Goal: Task Accomplishment & Management: Use online tool/utility

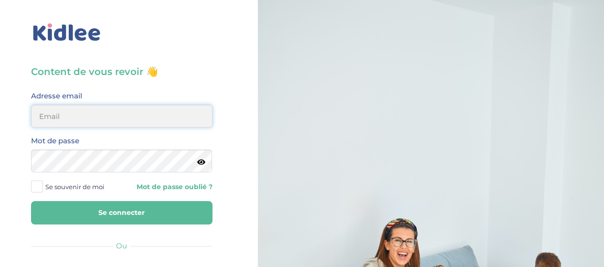
type input "hayetouali2@gmail.com"
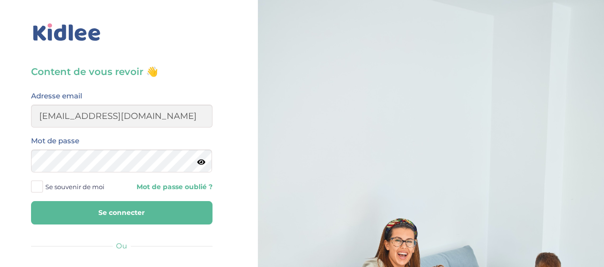
click at [155, 212] on button "Se connecter" at bounding box center [122, 212] width 182 height 23
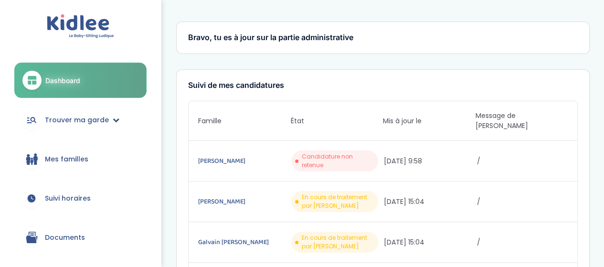
click at [77, 123] on span "Trouver ma garde" at bounding box center [77, 120] width 64 height 10
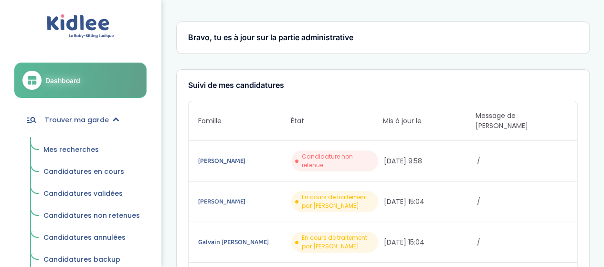
click at [71, 147] on span "Mes recherches" at bounding box center [70, 150] width 55 height 10
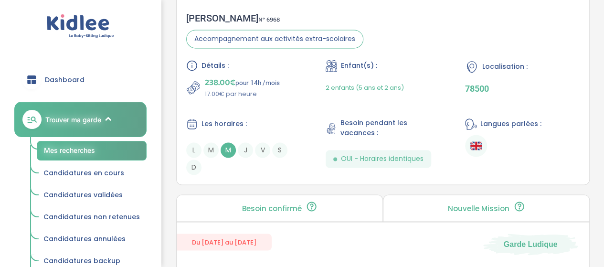
scroll to position [728, 0]
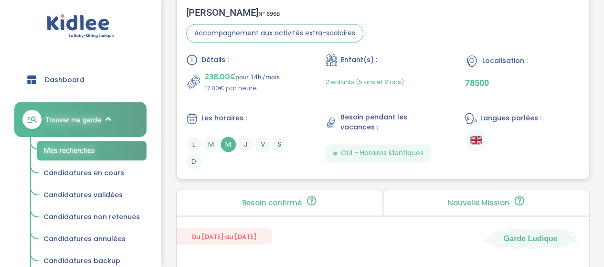
click at [229, 146] on span "M" at bounding box center [228, 144] width 15 height 15
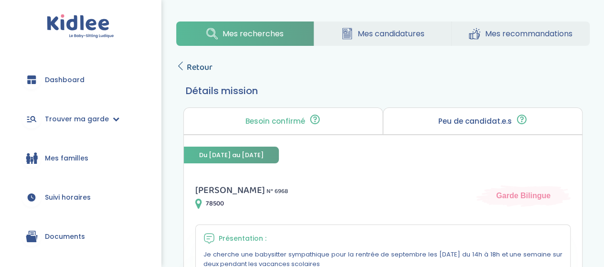
click at [201, 61] on span "Retour" at bounding box center [200, 67] width 26 height 13
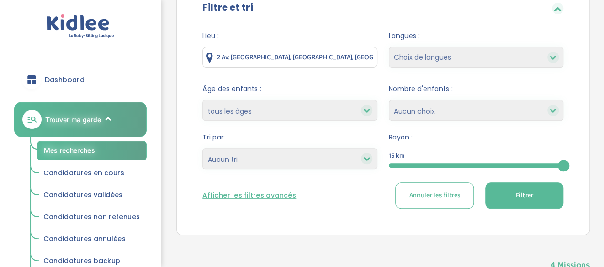
scroll to position [125, 0]
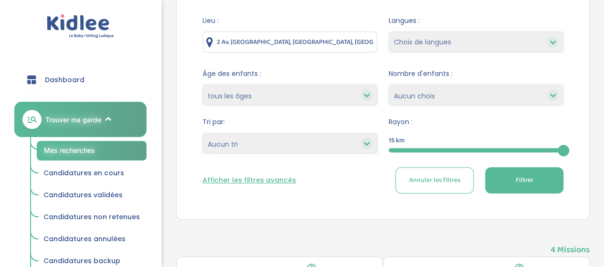
click at [487, 51] on select "Choix de langues Allemand Anglais Arabe Espagnol Grec Russe Français Coréen" at bounding box center [476, 42] width 175 height 21
select select "12"
click at [389, 32] on select "Choix de langues Allemand Anglais Arabe Espagnol Grec Russe Français Coréen" at bounding box center [476, 42] width 175 height 21
select select
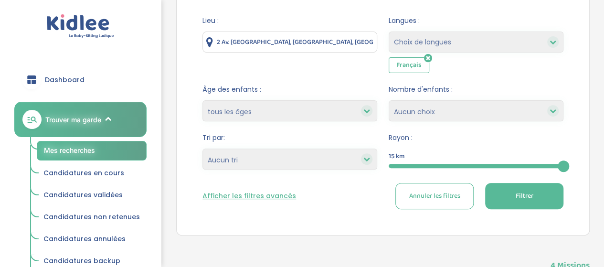
click at [530, 203] on button "Filtrer" at bounding box center [524, 196] width 78 height 26
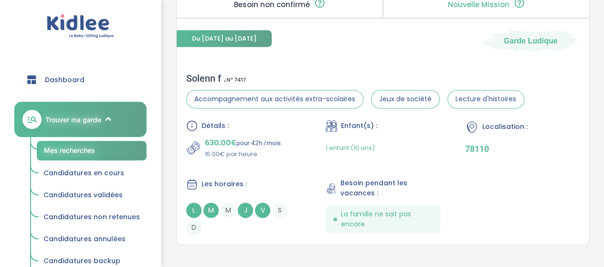
scroll to position [644, 0]
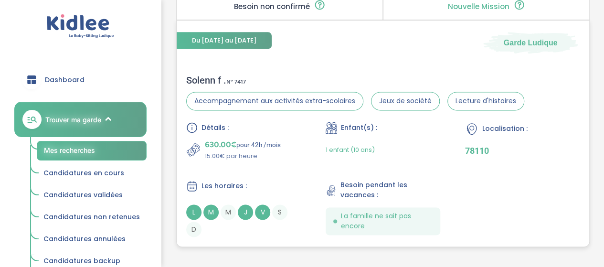
click at [220, 81] on div "Solenn f . N° 7417" at bounding box center [355, 80] width 338 height 11
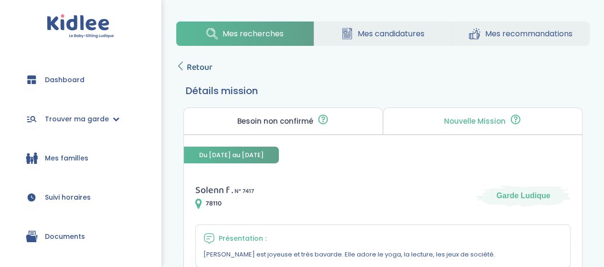
click at [198, 62] on span "Retour" at bounding box center [200, 67] width 26 height 13
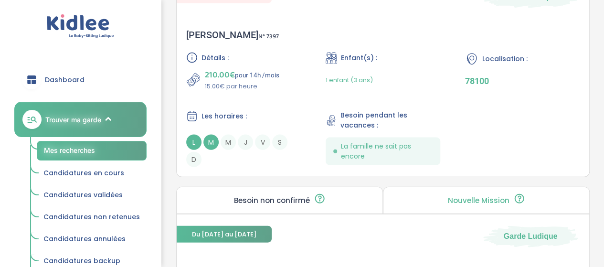
scroll to position [980, 0]
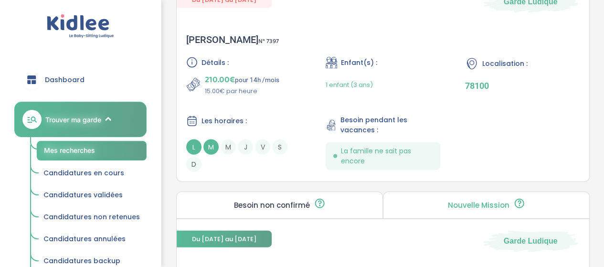
click at [230, 78] on span "210.00€" at bounding box center [220, 79] width 30 height 13
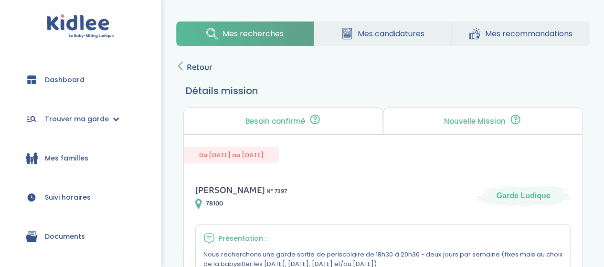
click at [188, 71] on span "Retour" at bounding box center [200, 67] width 26 height 13
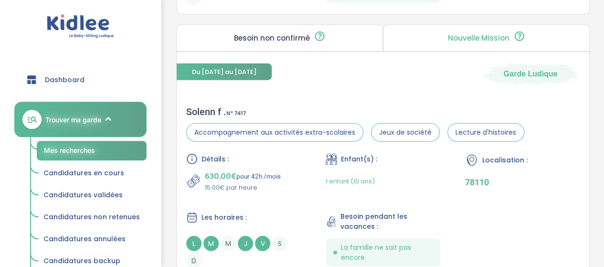
scroll to position [1155, 0]
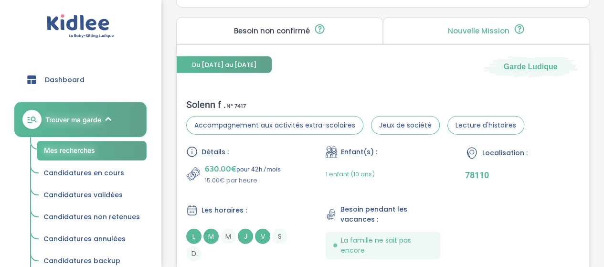
click at [215, 99] on div "Solenn f . N° 7417" at bounding box center [355, 104] width 338 height 11
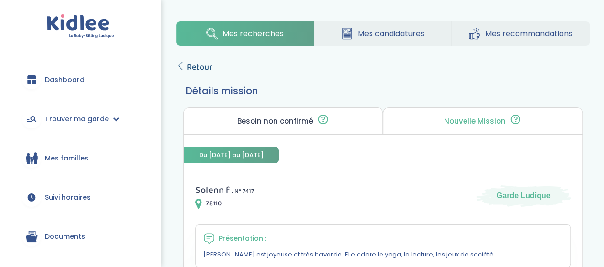
click at [200, 64] on span "Retour" at bounding box center [200, 67] width 26 height 13
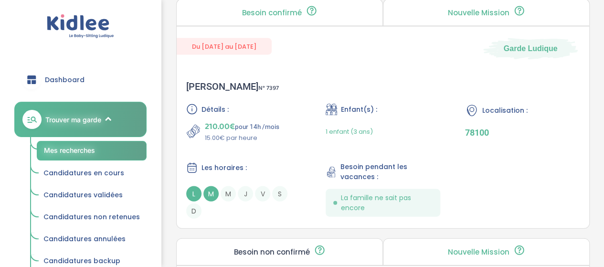
scroll to position [933, 0]
click at [208, 100] on div "Florie C . N° 7397 Détails : 210.00€ pour 14h /mois 15.00€ par heure Enfant(s) …" at bounding box center [383, 150] width 413 height 157
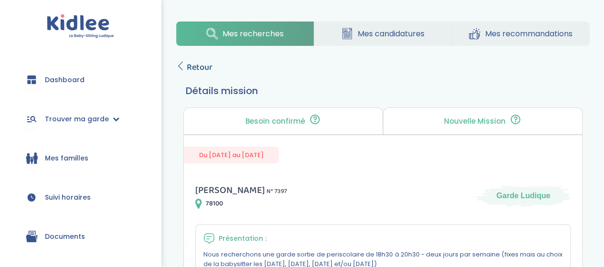
click at [197, 63] on span "Retour" at bounding box center [200, 67] width 26 height 13
click at [196, 70] on span "Retour" at bounding box center [200, 67] width 26 height 13
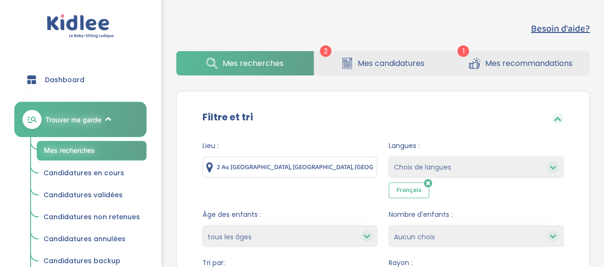
click at [329, 169] on input "2 Av. du Bois, 95000 Cergy, France" at bounding box center [290, 167] width 175 height 21
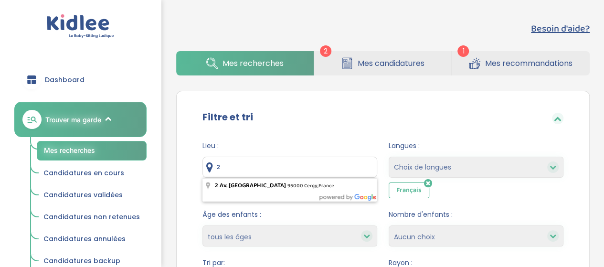
type input "2"
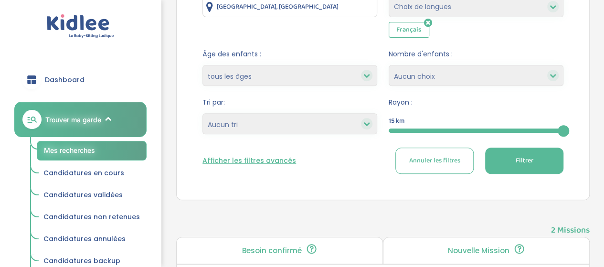
scroll to position [155, 0]
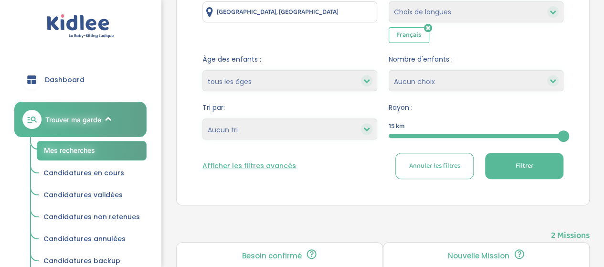
type input "Paris, France"
click at [537, 166] on button "Filtrer" at bounding box center [524, 166] width 78 height 26
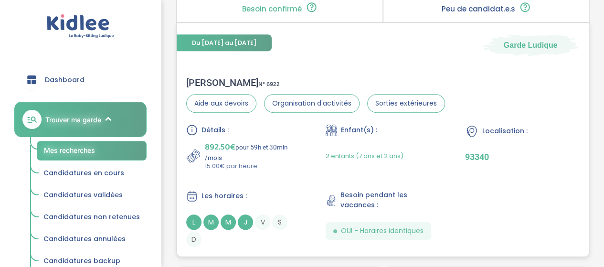
scroll to position [415, 0]
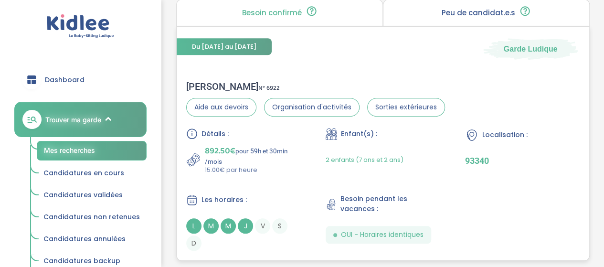
click at [199, 85] on div "Bilal H . N° 6922" at bounding box center [315, 86] width 259 height 11
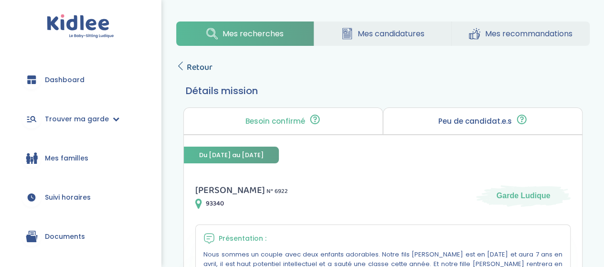
click at [211, 64] on span "Retour" at bounding box center [200, 67] width 26 height 13
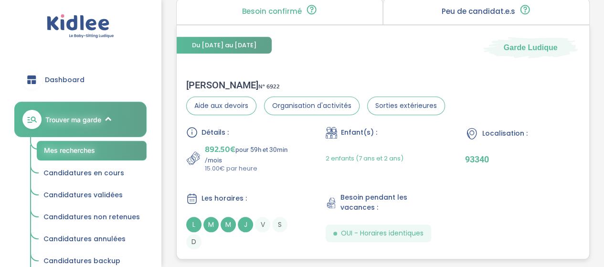
scroll to position [436, 0]
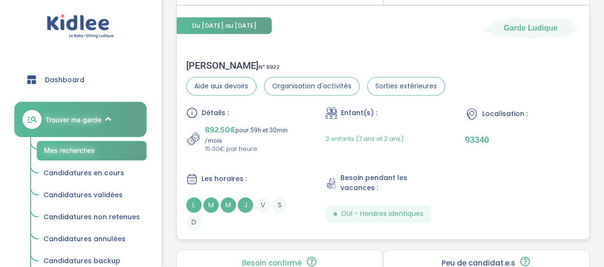
click at [204, 66] on div "[PERSON_NAME] N° 6922" at bounding box center [315, 65] width 259 height 11
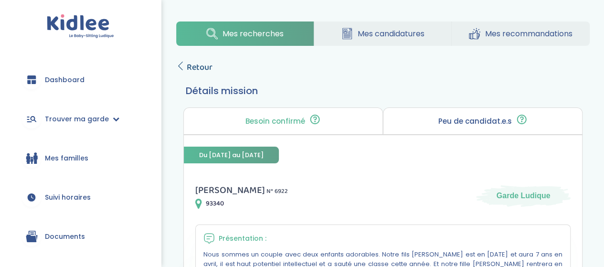
click at [181, 71] on link "Retour" at bounding box center [194, 67] width 36 height 13
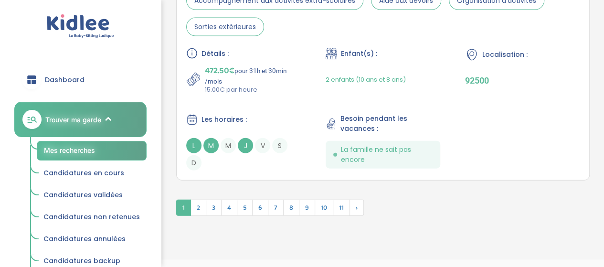
scroll to position [2885, 0]
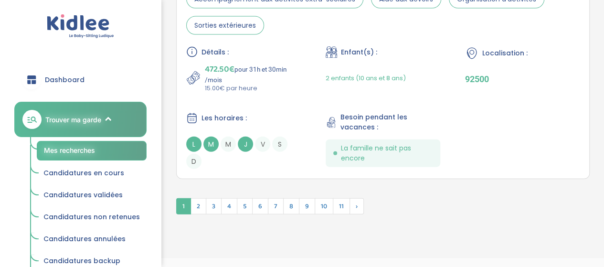
click at [183, 198] on span "1" at bounding box center [183, 206] width 15 height 16
click at [198, 199] on span "2" at bounding box center [199, 206] width 16 height 16
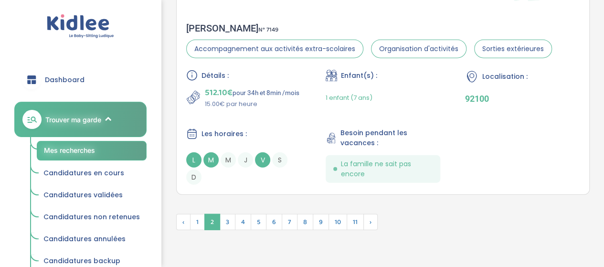
scroll to position [2916, 0]
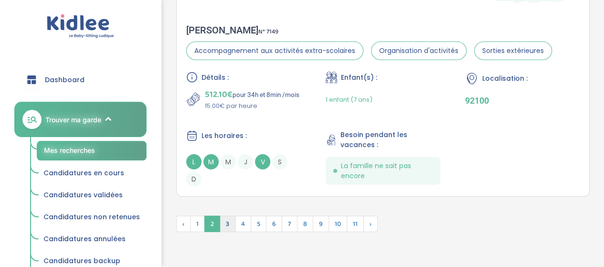
click at [226, 223] on span "3" at bounding box center [228, 224] width 16 height 16
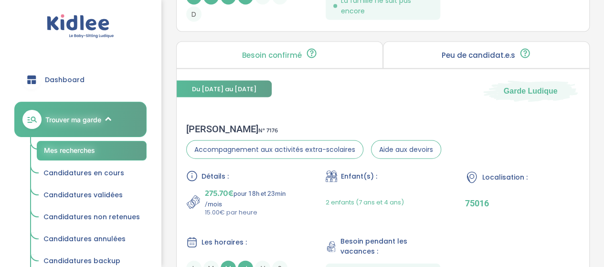
scroll to position [2850, 0]
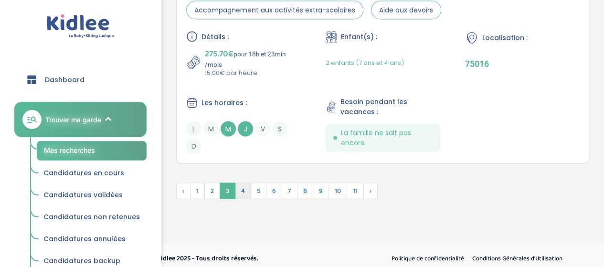
click at [240, 185] on span "4" at bounding box center [243, 191] width 16 height 16
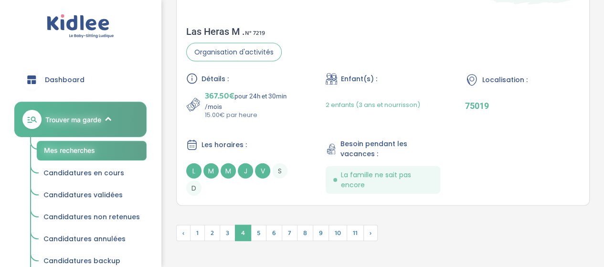
scroll to position [2902, 0]
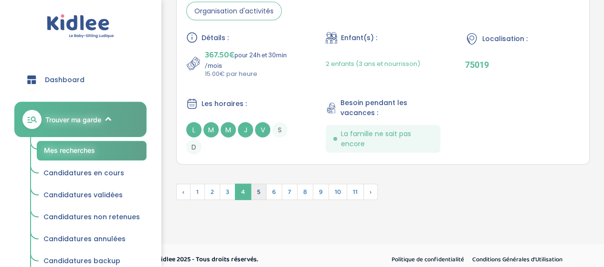
click at [257, 184] on span "5" at bounding box center [259, 192] width 16 height 16
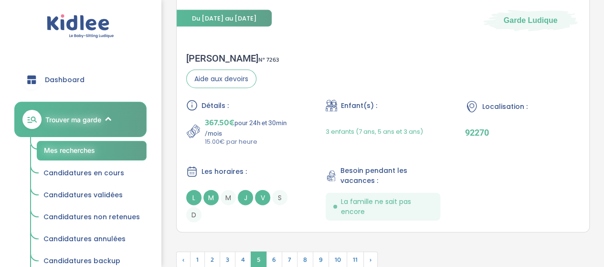
scroll to position [2788, 0]
click at [273, 252] on span "6" at bounding box center [274, 260] width 16 height 16
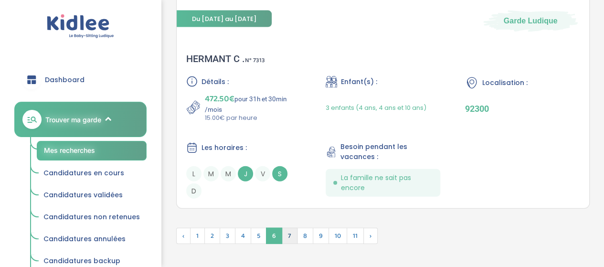
click at [289, 228] on span "7" at bounding box center [290, 236] width 16 height 16
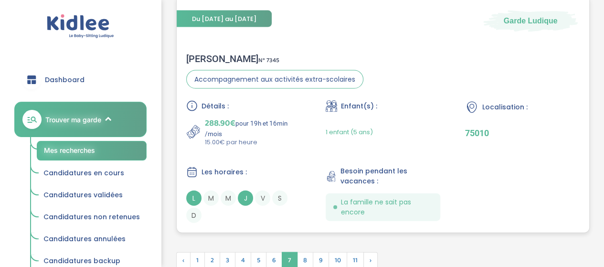
click at [207, 54] on div "Laurène B . N° 7345" at bounding box center [274, 58] width 177 height 11
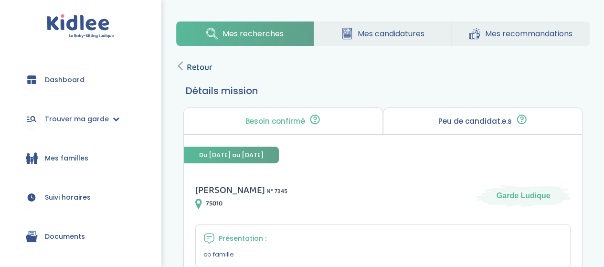
click at [189, 63] on span "Retour" at bounding box center [200, 67] width 26 height 13
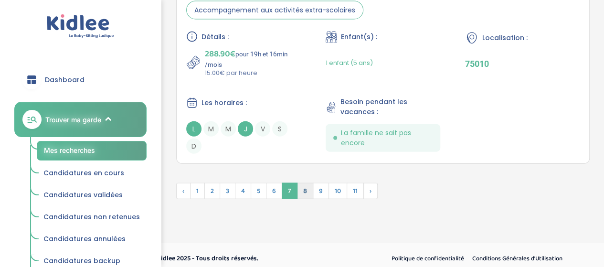
click at [303, 184] on span "8" at bounding box center [305, 191] width 16 height 16
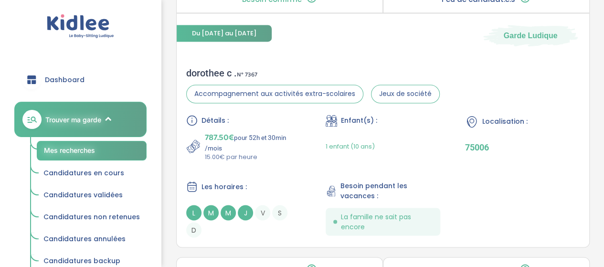
scroll to position [2555, 0]
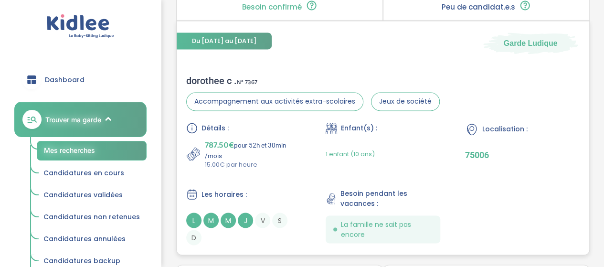
click at [228, 137] on div "Détails : 787.50€ pour 52h et 30min /mois 15.00€ par heure" at bounding box center [243, 145] width 115 height 47
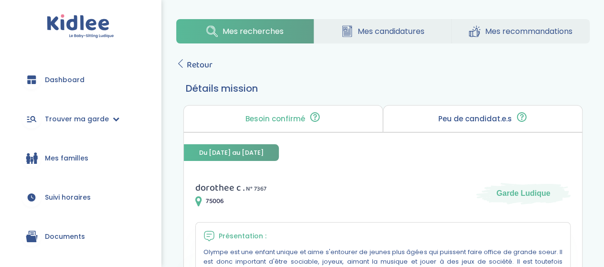
scroll to position [2, 0]
click at [200, 69] on span "Retour" at bounding box center [200, 65] width 26 height 13
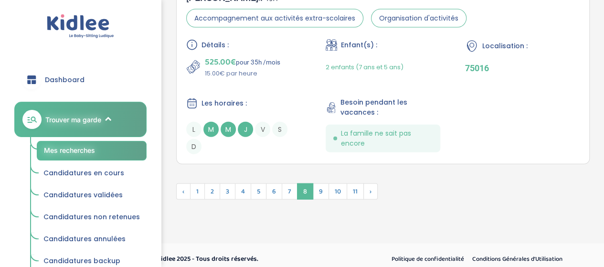
scroll to position [2916, 0]
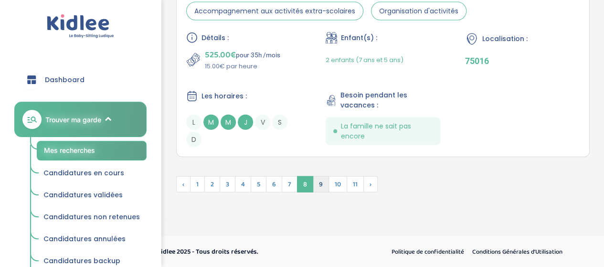
click at [318, 182] on span "9" at bounding box center [321, 184] width 16 height 16
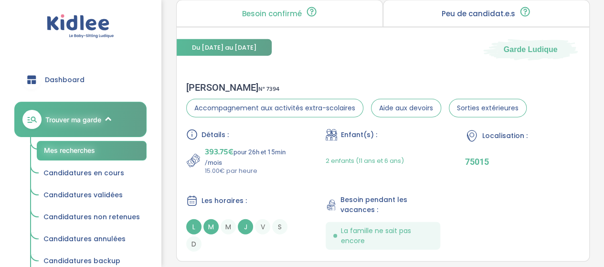
scroll to position [2911, 0]
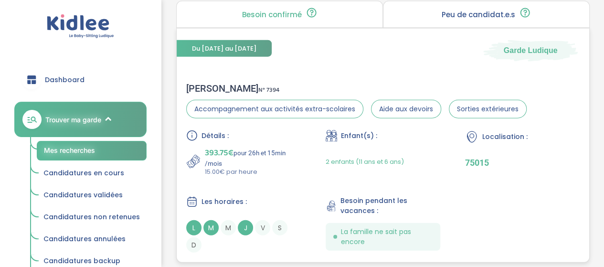
click at [211, 83] on div "Marion G . N° 7394" at bounding box center [356, 88] width 341 height 11
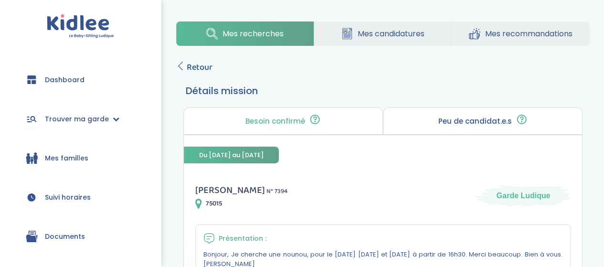
click at [191, 62] on span "Retour" at bounding box center [200, 67] width 26 height 13
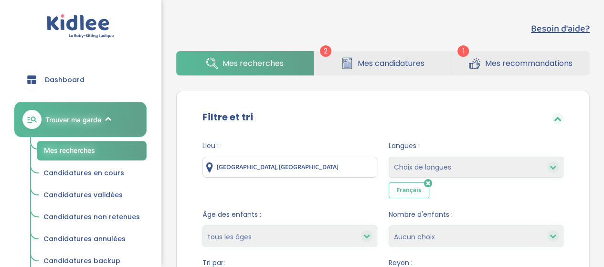
click at [304, 169] on input "[GEOGRAPHIC_DATA], [GEOGRAPHIC_DATA]" at bounding box center [290, 167] width 175 height 21
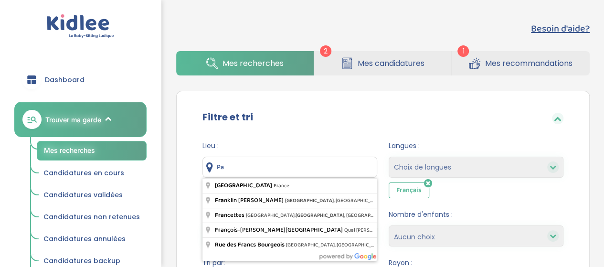
type input "P"
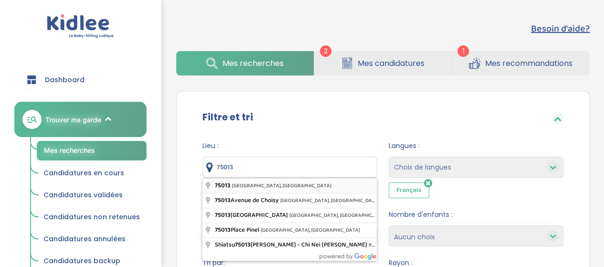
type input "75013 Paris, France"
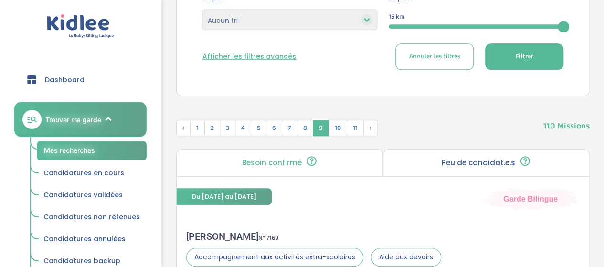
scroll to position [264, 0]
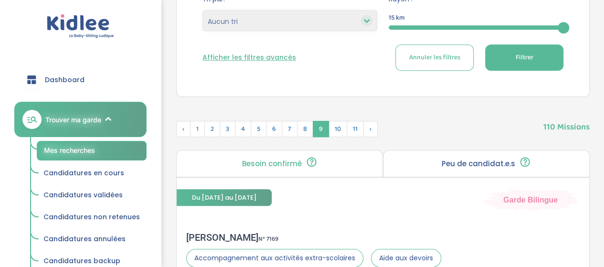
click at [537, 59] on button "Filtrer" at bounding box center [524, 57] width 78 height 26
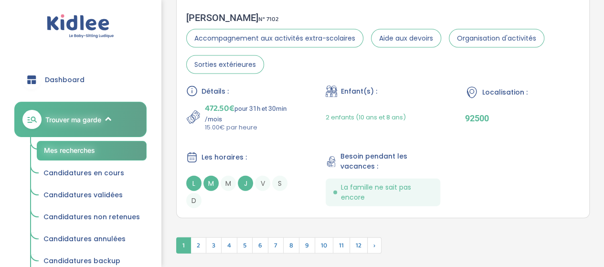
scroll to position [2848, 0]
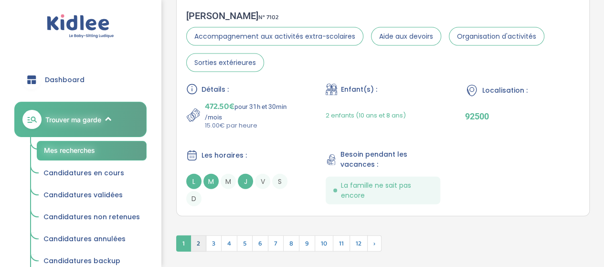
click at [198, 236] on span "2" at bounding box center [199, 244] width 16 height 16
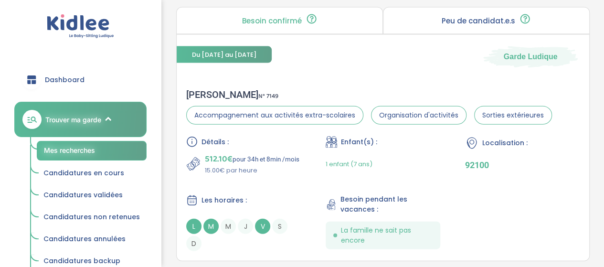
scroll to position [2930, 0]
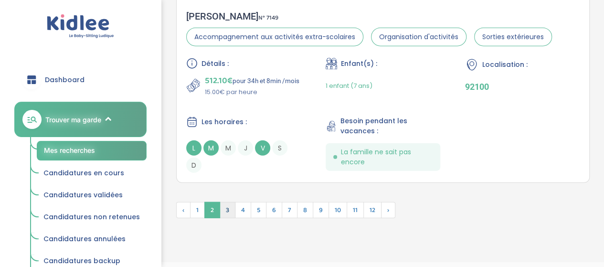
click at [225, 207] on span "3" at bounding box center [228, 210] width 16 height 16
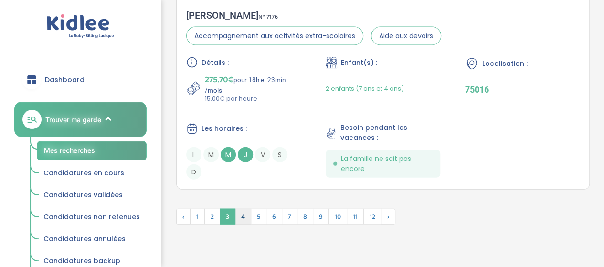
click at [241, 209] on span "4" at bounding box center [243, 217] width 16 height 16
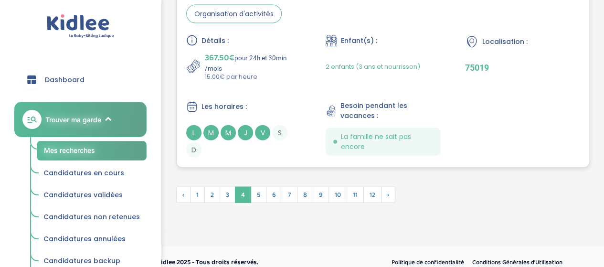
scroll to position [2902, 0]
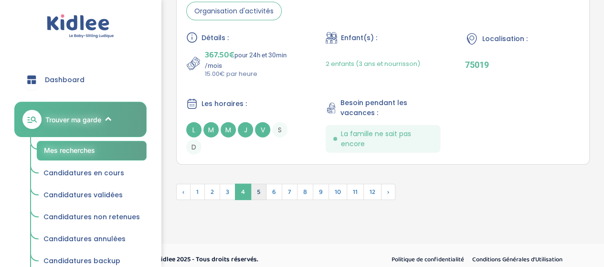
click at [251, 184] on span "5" at bounding box center [259, 192] width 16 height 16
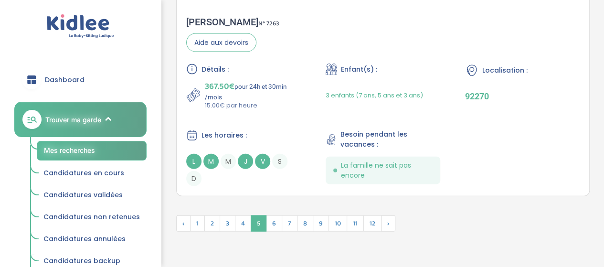
scroll to position [2858, 0]
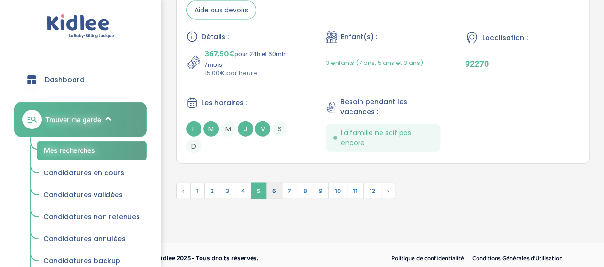
click at [270, 183] on span "6" at bounding box center [274, 191] width 16 height 16
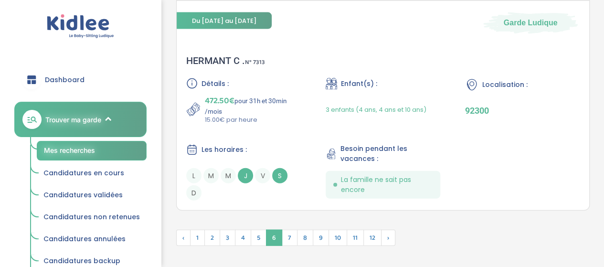
scroll to position [2852, 0]
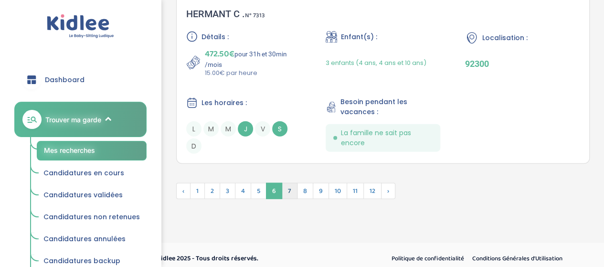
click at [288, 184] on span "7" at bounding box center [290, 191] width 16 height 16
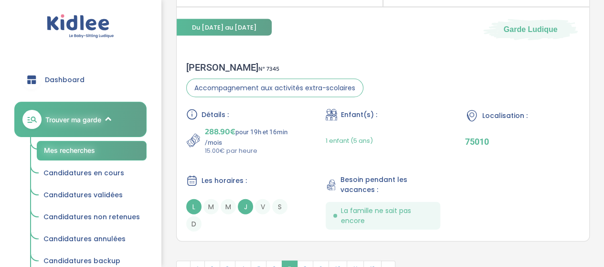
scroll to position [2769, 0]
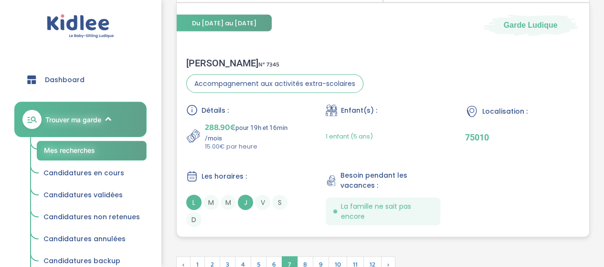
click at [213, 113] on div "Détails : 288.90€ pour 19h et 16min /mois 15.00€ par heure" at bounding box center [243, 128] width 115 height 47
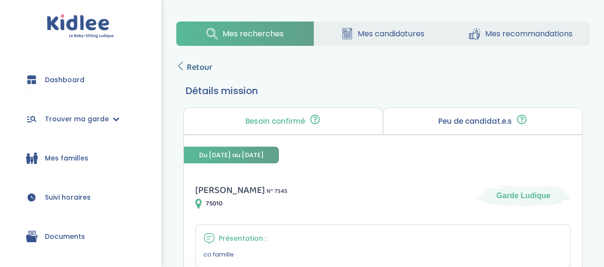
click at [198, 68] on span "Retour" at bounding box center [200, 67] width 26 height 13
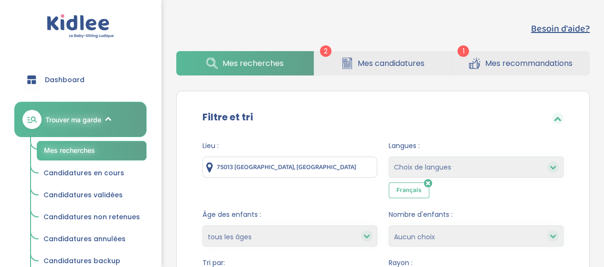
scroll to position [2769, 0]
